Goal: Task Accomplishment & Management: Use online tool/utility

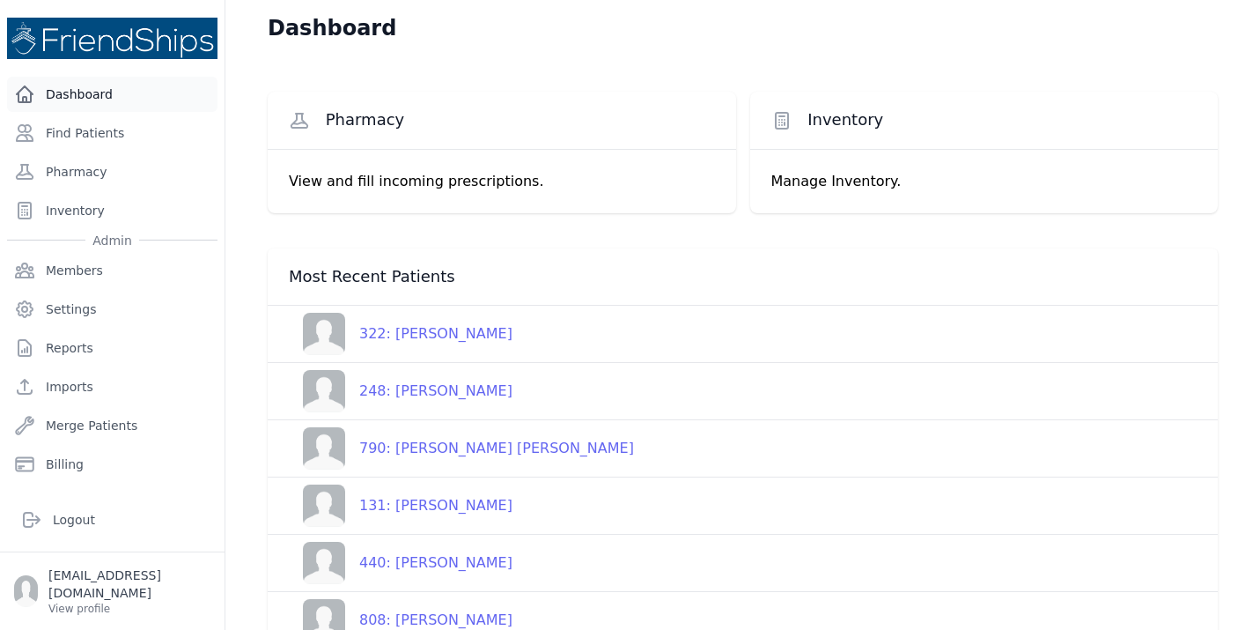
click at [75, 100] on link "Dashboard" at bounding box center [112, 94] width 211 height 35
click at [94, 138] on link "Find Patients" at bounding box center [112, 132] width 211 height 35
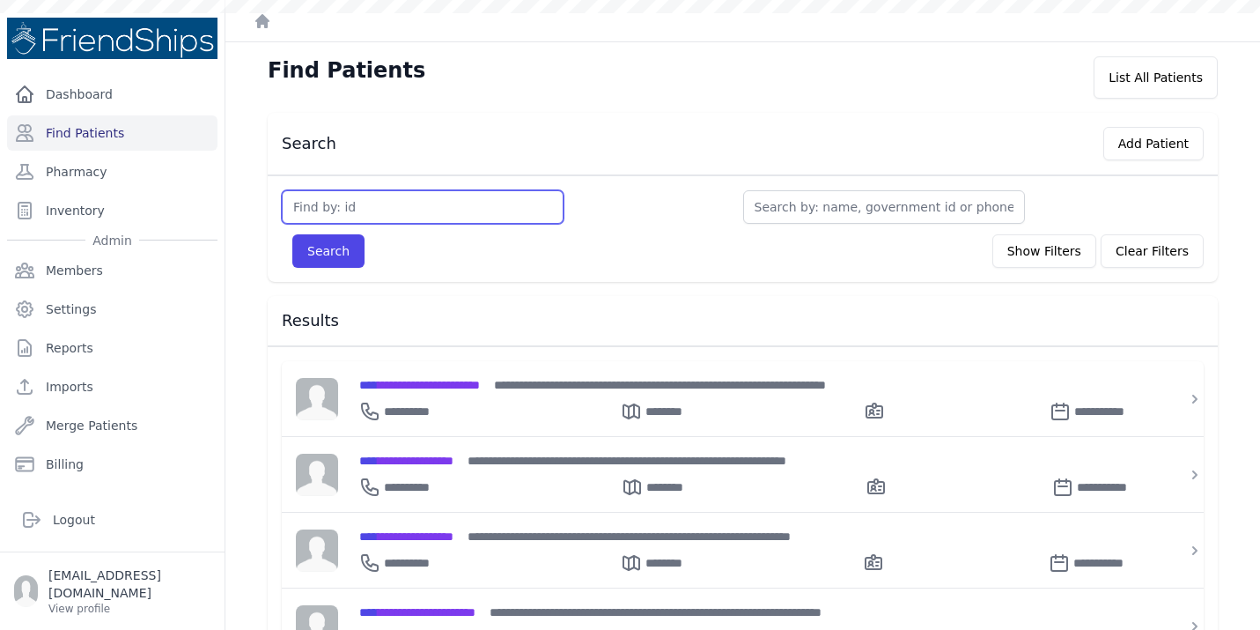
click at [410, 197] on input "text" at bounding box center [423, 206] width 282 height 33
type input "803"
click at [292, 234] on button "Search" at bounding box center [328, 250] width 72 height 33
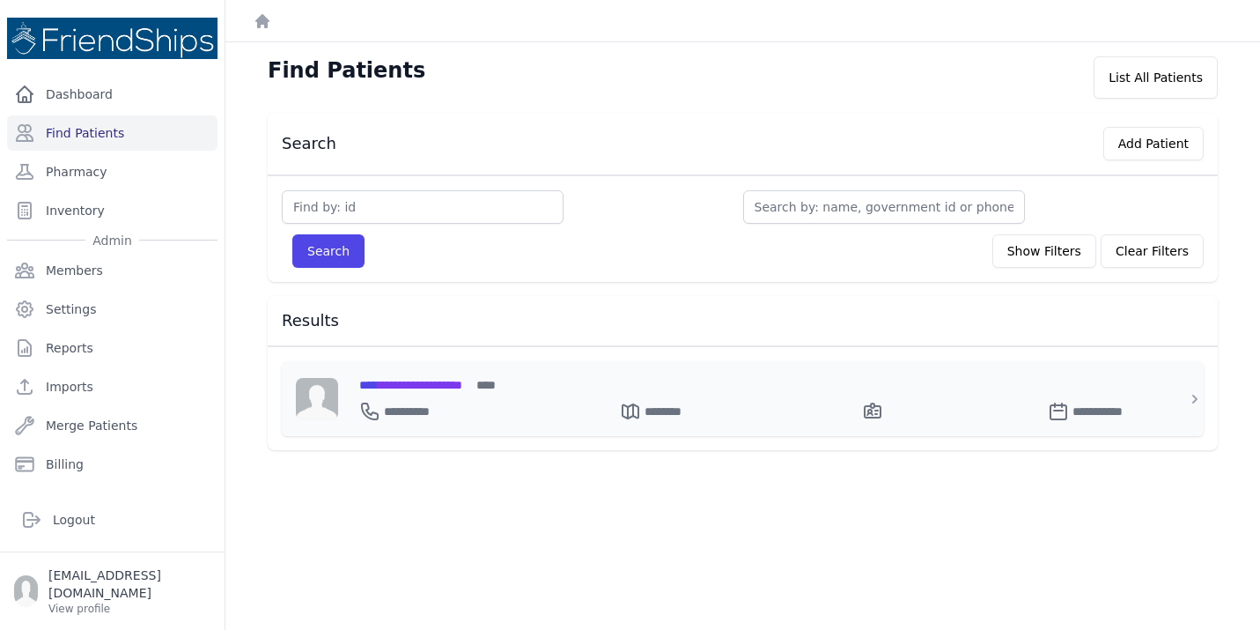
click at [441, 379] on span "**********" at bounding box center [410, 385] width 103 height 12
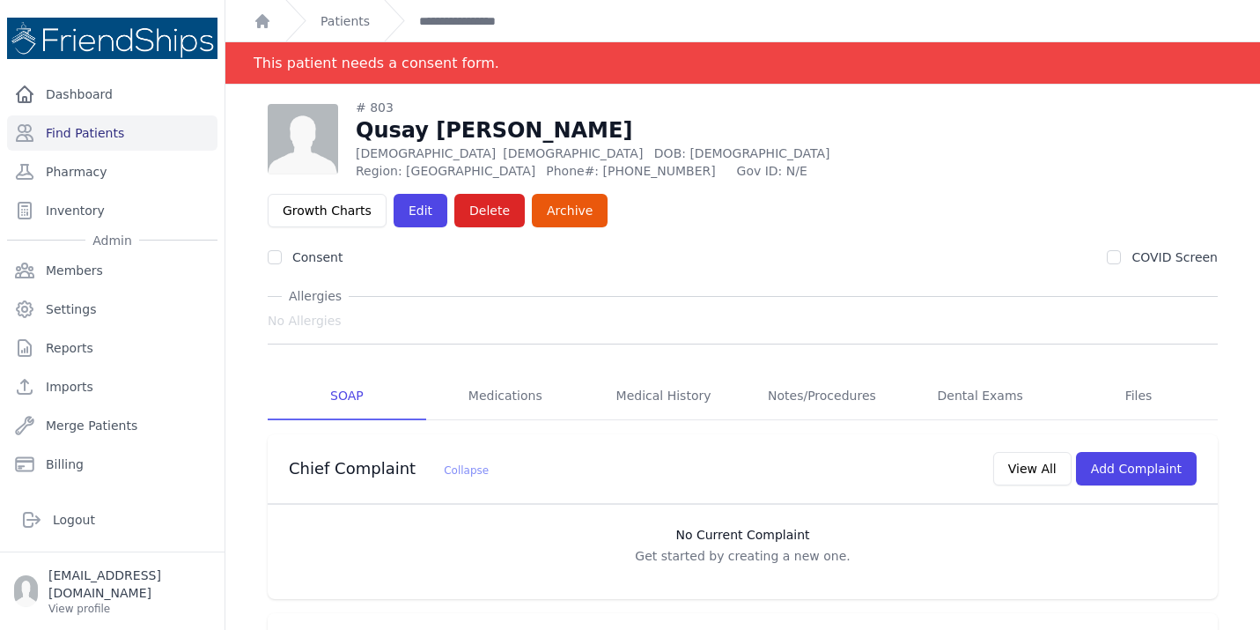
scroll to position [102, 0]
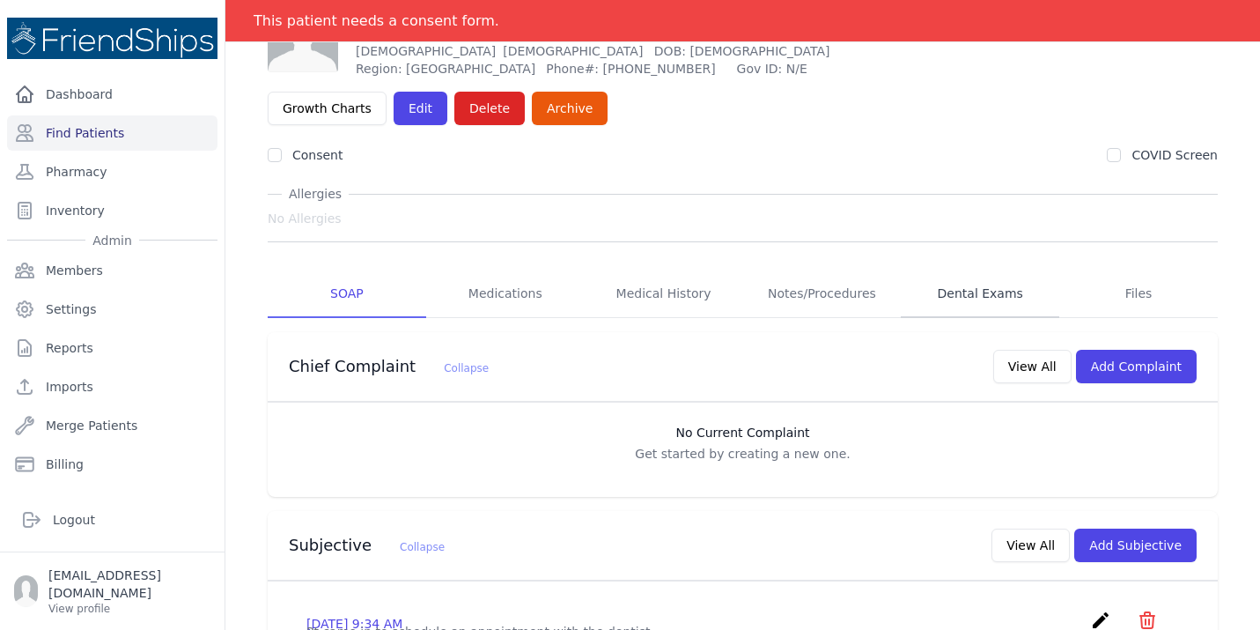
click at [976, 270] on link "Dental Exams" at bounding box center [980, 294] width 159 height 48
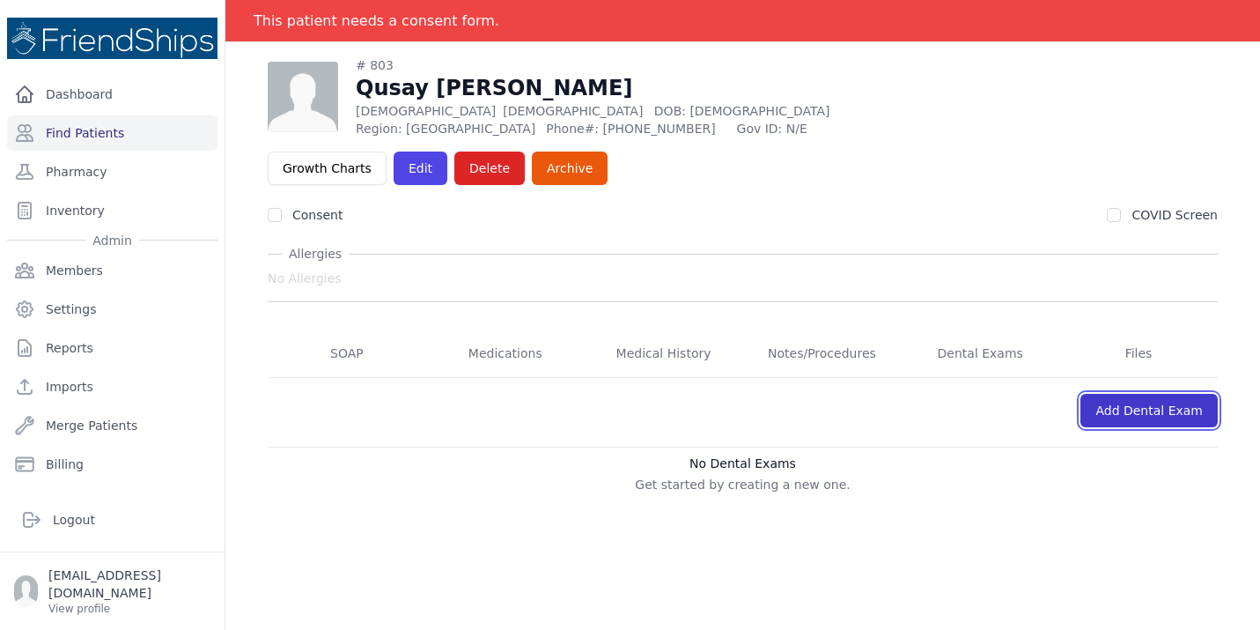
click at [1126, 394] on link "Add Dental Exam" at bounding box center [1149, 410] width 137 height 33
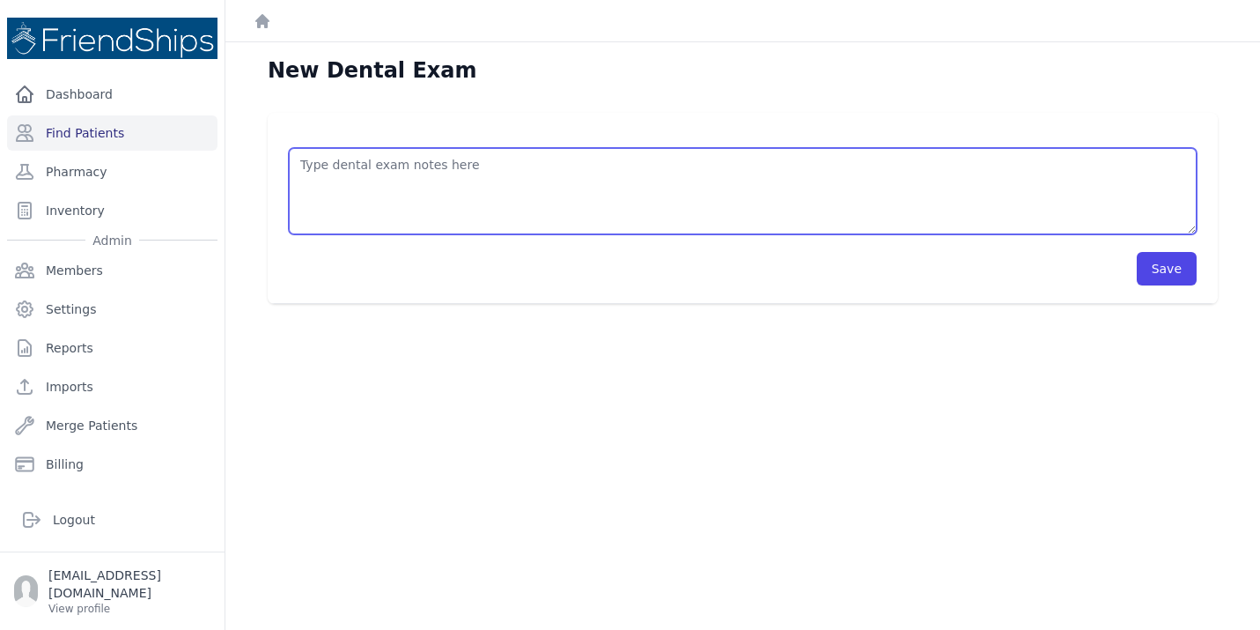
click at [454, 150] on textarea at bounding box center [743, 191] width 908 height 86
type textarea "2 x-ray (14/36/35)/ r/o extraction dental"
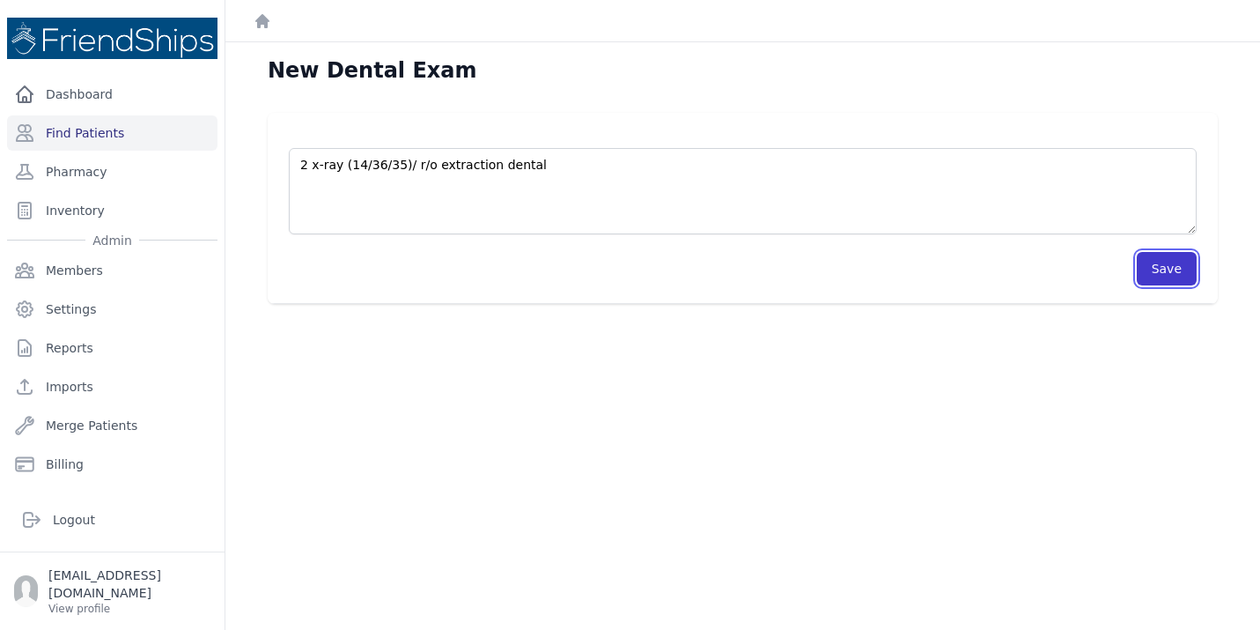
click at [1179, 284] on button "Save" at bounding box center [1167, 268] width 60 height 33
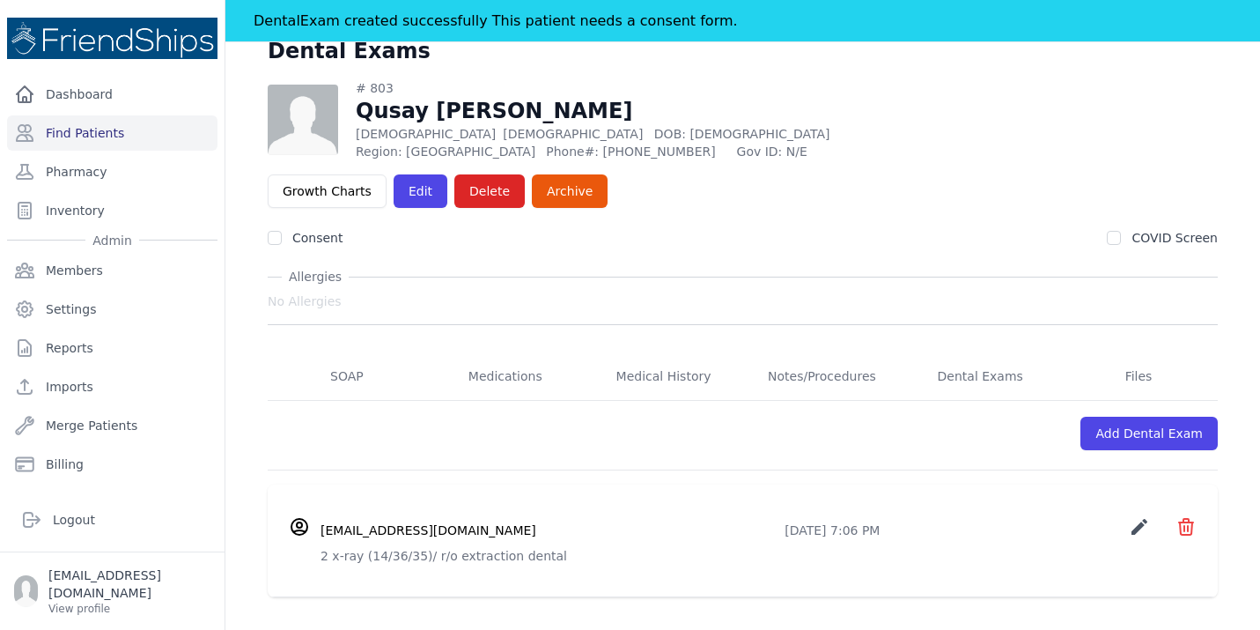
scroll to position [63, 0]
click at [103, 604] on p "View profile" at bounding box center [129, 609] width 162 height 14
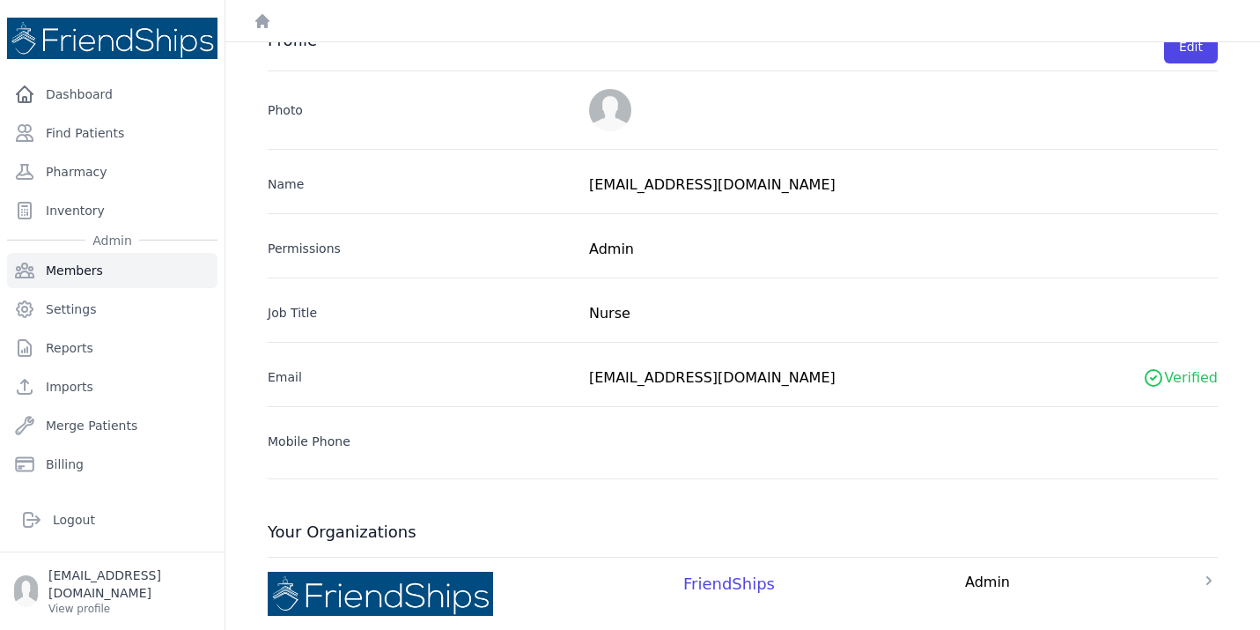
scroll to position [54, 0]
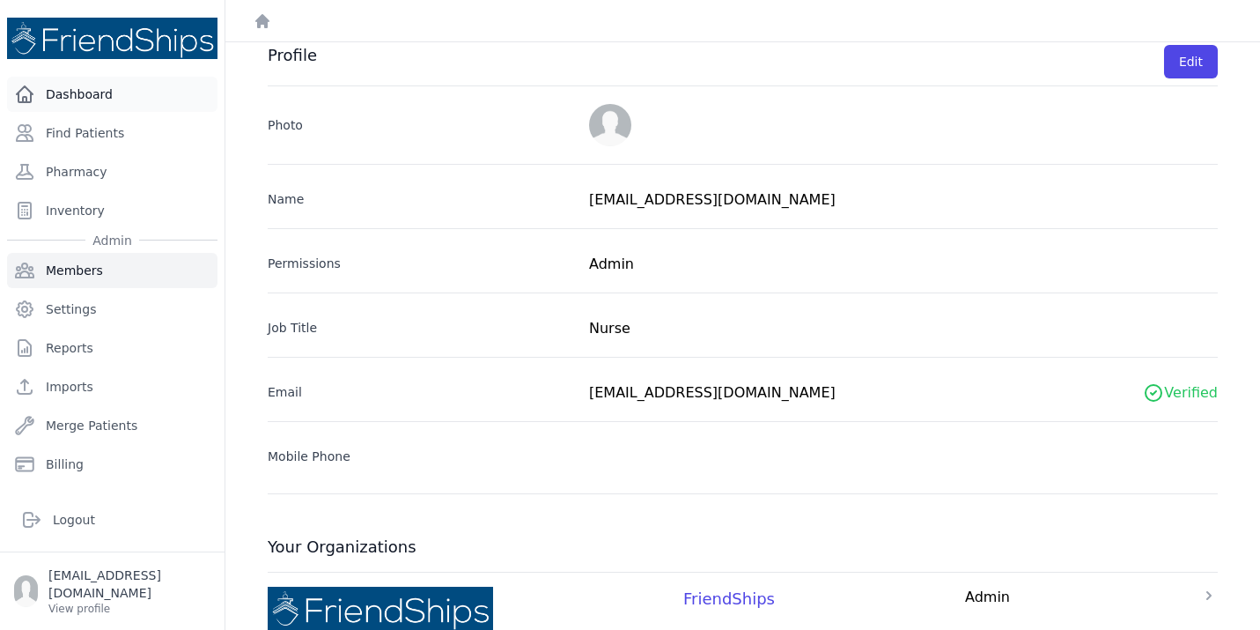
click at [79, 93] on link "Dashboard" at bounding box center [112, 94] width 211 height 35
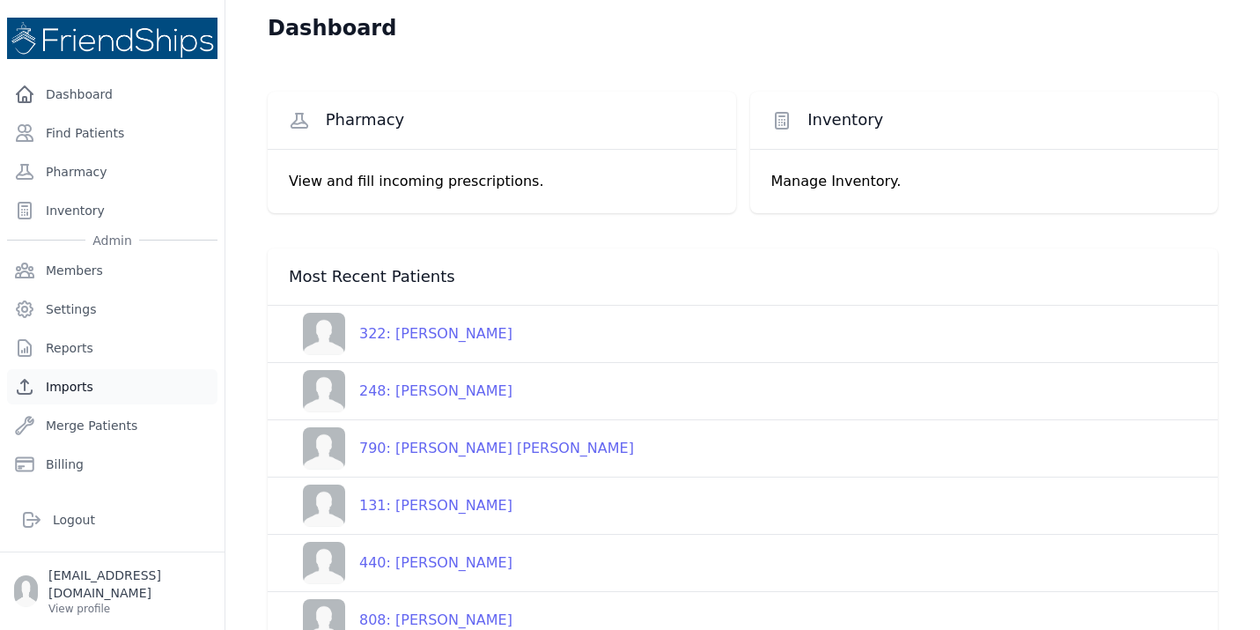
scroll to position [29, 0]
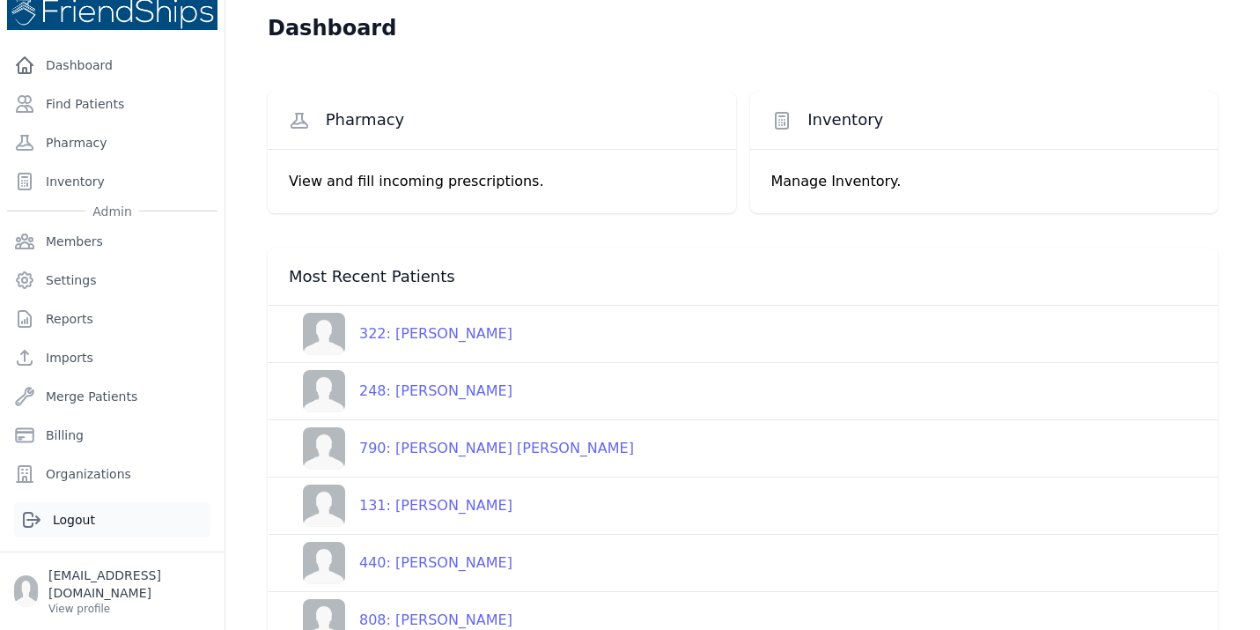
click at [100, 537] on link "Logout" at bounding box center [112, 519] width 196 height 35
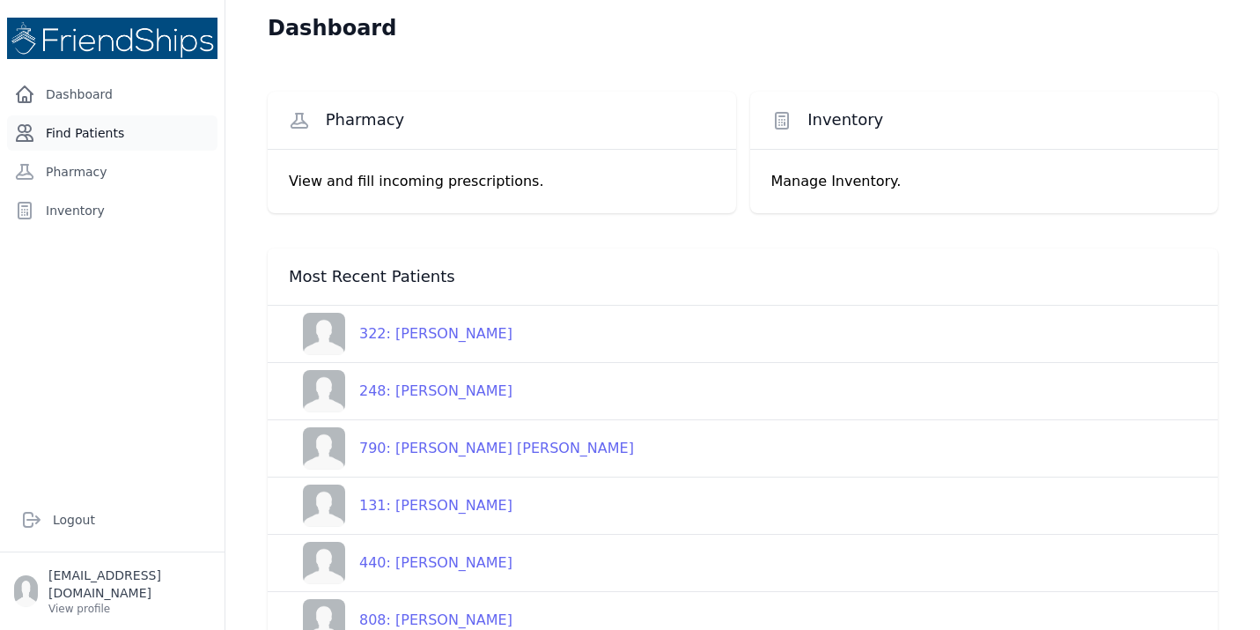
click at [100, 125] on link "Find Patients" at bounding box center [112, 132] width 211 height 35
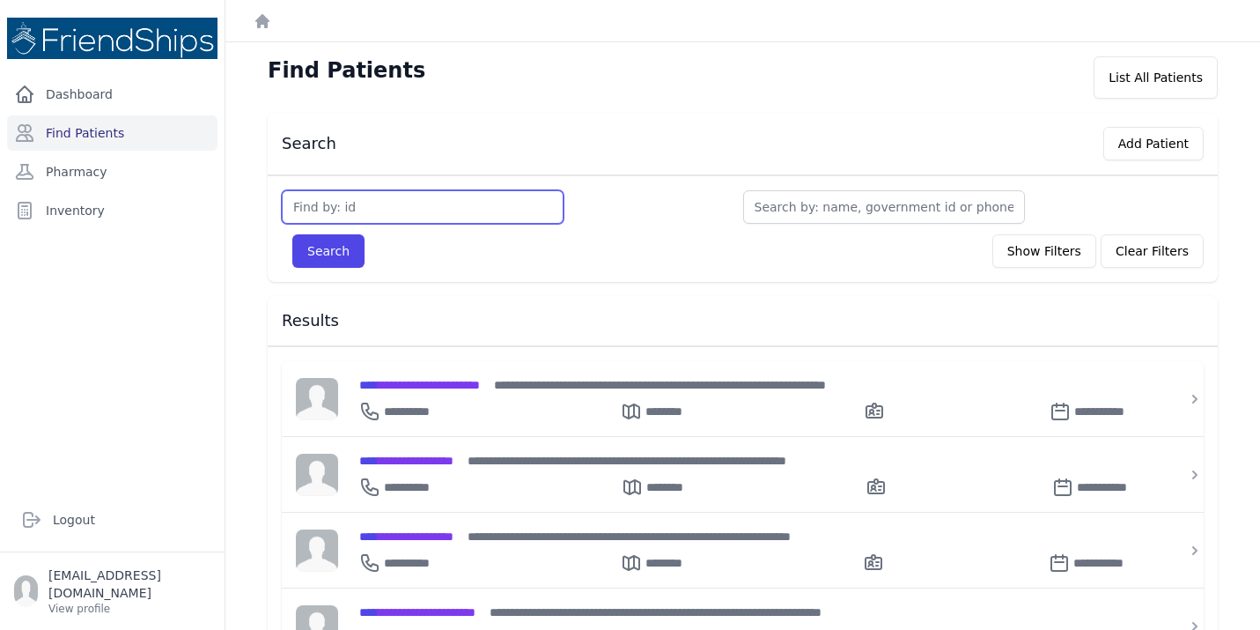
click at [425, 204] on input "text" at bounding box center [423, 206] width 282 height 33
type input "804"
click at [292, 234] on button "Search" at bounding box center [328, 250] width 72 height 33
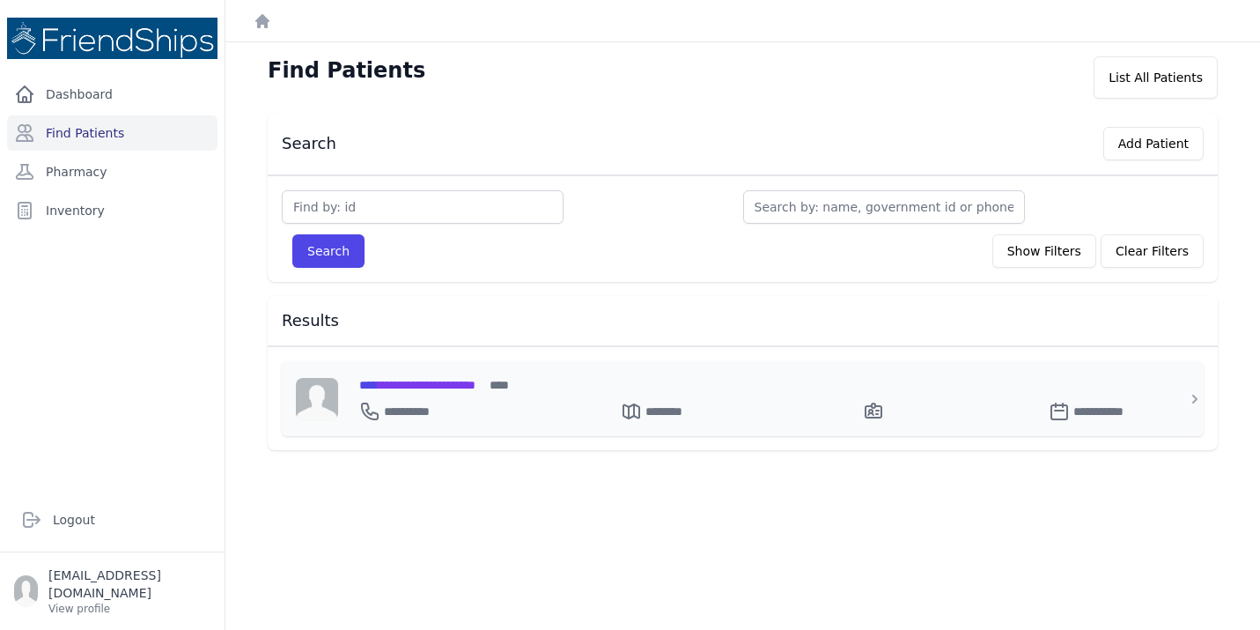
click at [476, 382] on span "**********" at bounding box center [417, 385] width 116 height 12
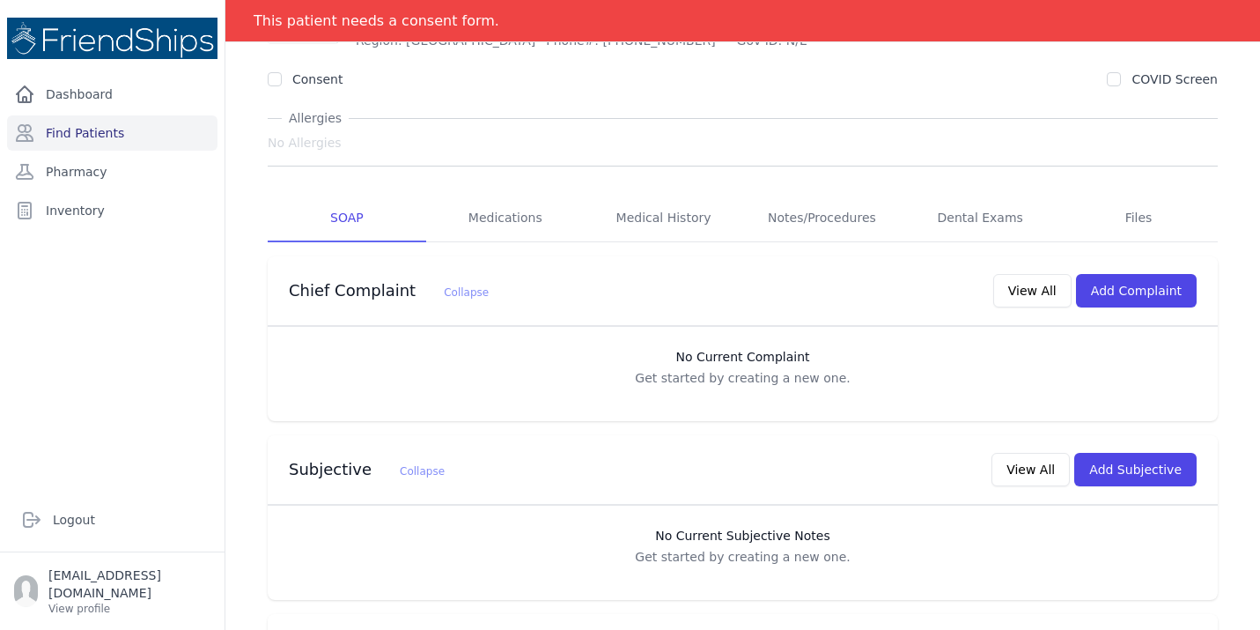
scroll to position [131, 0]
click at [969, 211] on link "Dental Exams" at bounding box center [980, 218] width 159 height 48
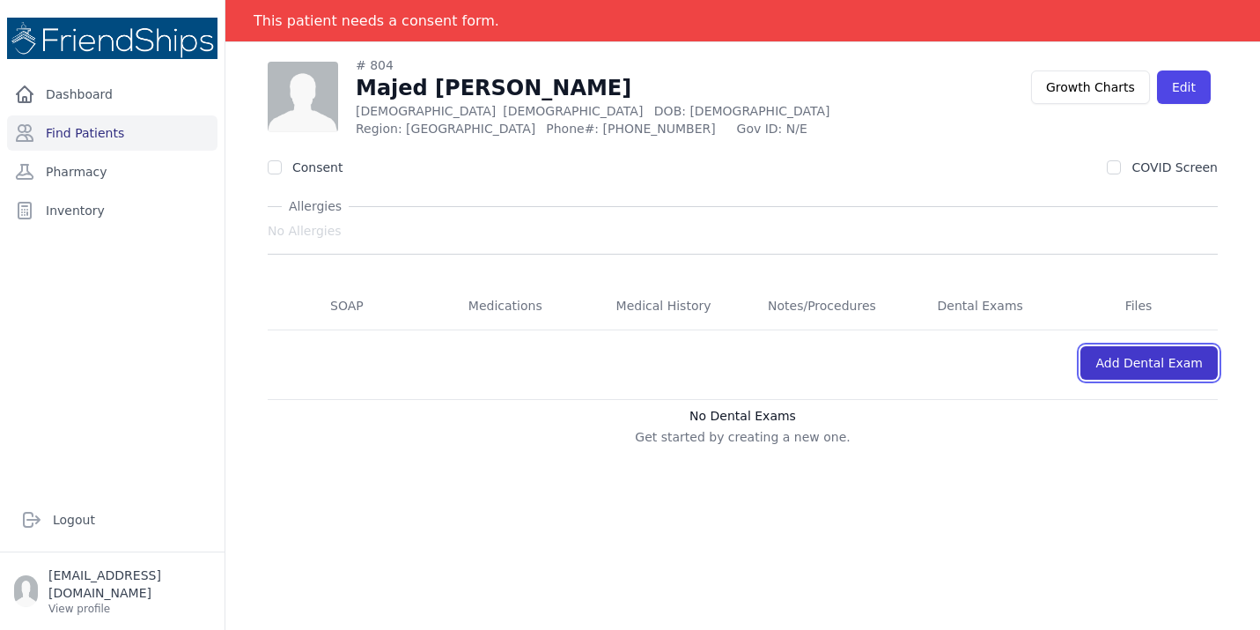
click at [1178, 363] on link "Add Dental Exam" at bounding box center [1149, 362] width 137 height 33
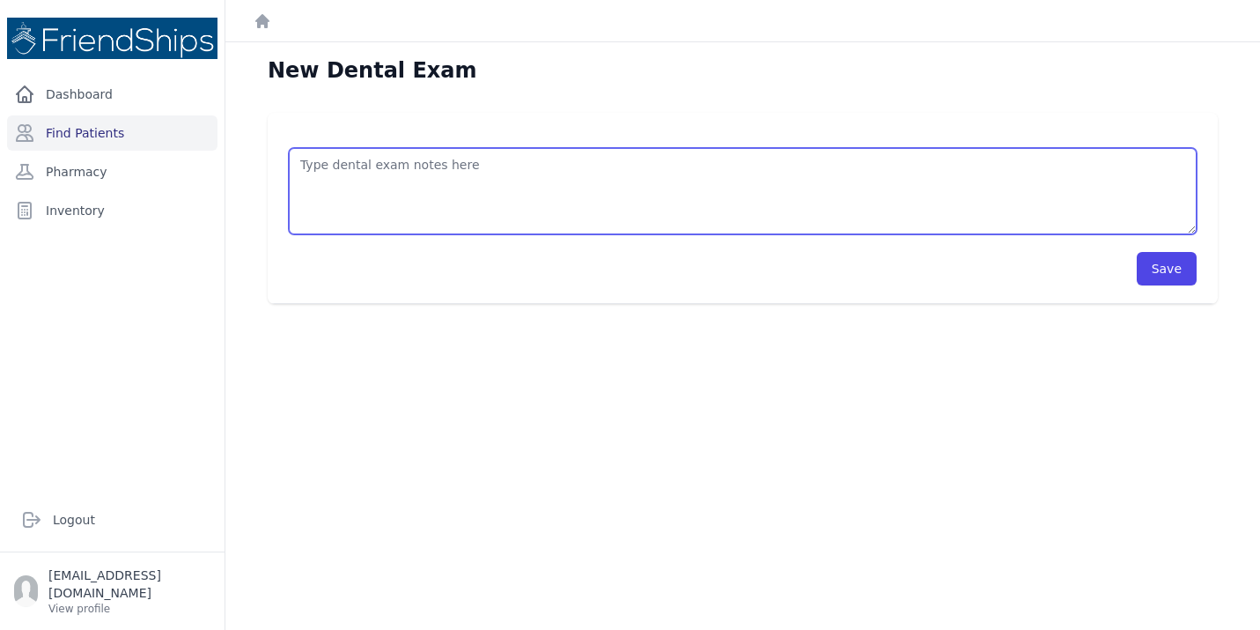
click at [784, 210] on textarea at bounding box center [743, 191] width 908 height 86
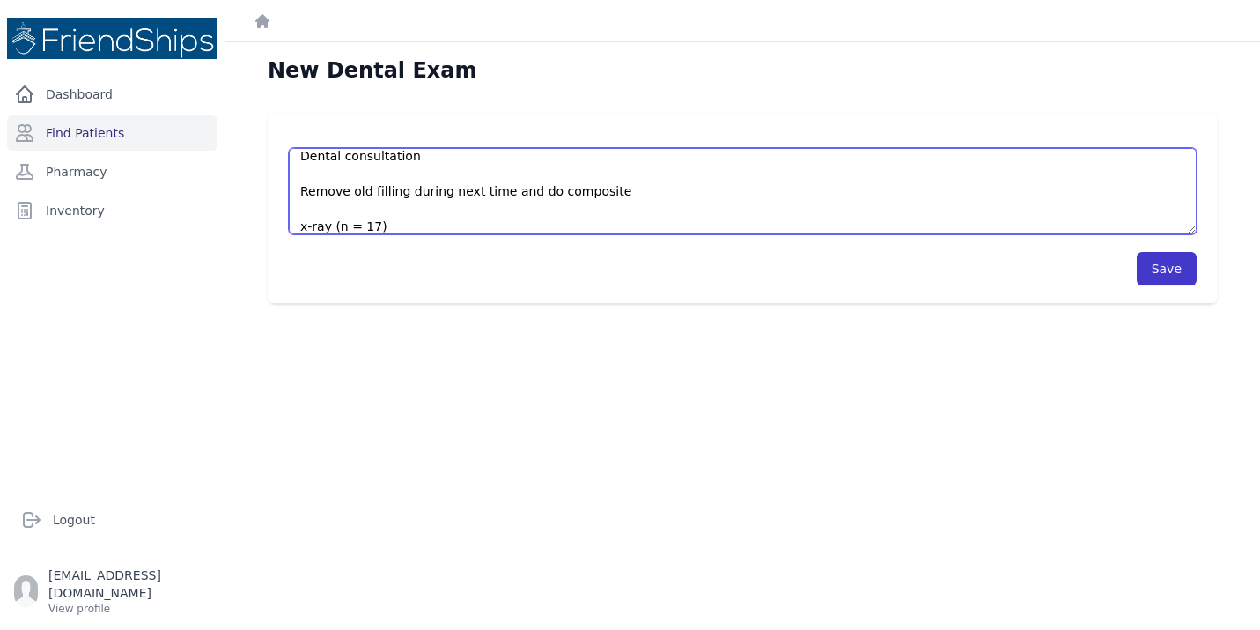
type textarea "Dental consultation Remove old filling during next time and do composite x-ray …"
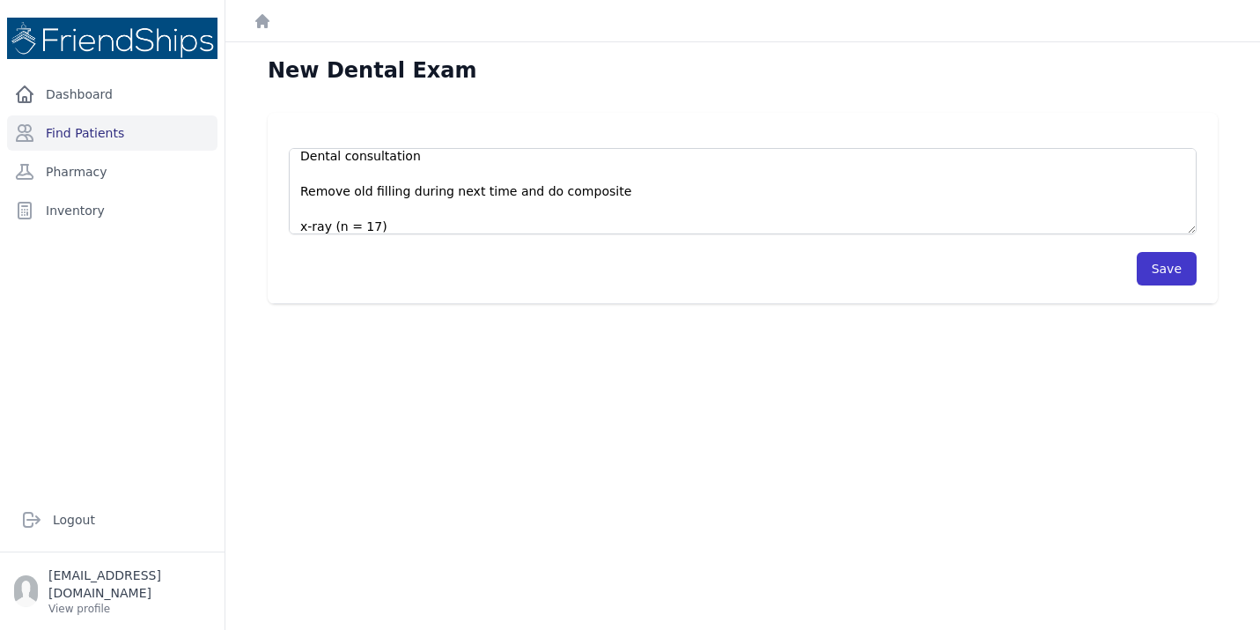
click at [1171, 263] on button "Save" at bounding box center [1167, 268] width 60 height 33
